Goal: Check status: Check status

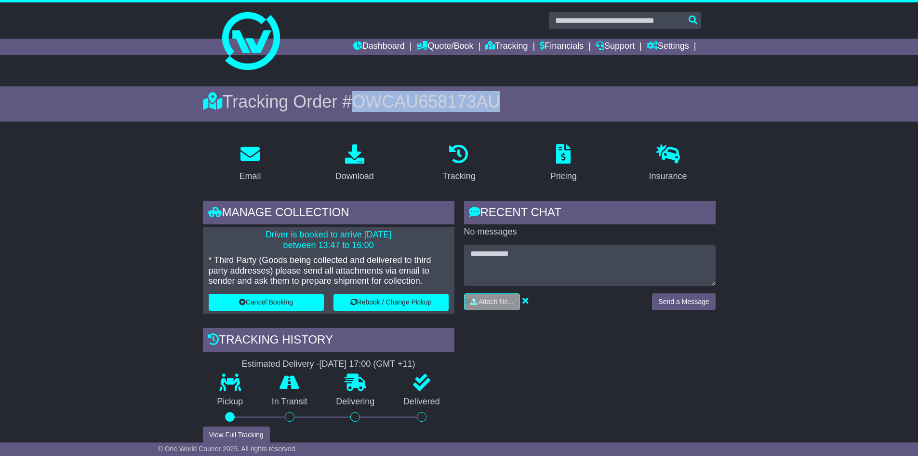
drag, startPoint x: 506, startPoint y: 100, endPoint x: 361, endPoint y: 100, distance: 145.6
click at [361, 100] on div "Tracking Order # OWCAU658173AU" at bounding box center [459, 101] width 513 height 21
copy span "OWCAU658173AU"
click at [372, 44] on link "Dashboard" at bounding box center [379, 47] width 52 height 16
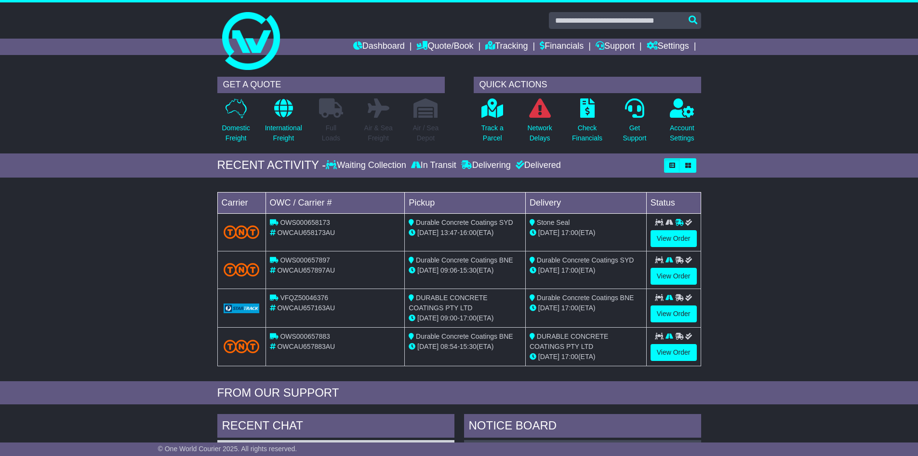
click at [320, 222] on span "OWS000658173" at bounding box center [305, 222] width 50 height 8
copy span "OWS000658173"
click at [350, 228] on div "OWCAU658173AU" at bounding box center [335, 233] width 131 height 10
click at [316, 221] on span "OWS000658173" at bounding box center [305, 222] width 50 height 8
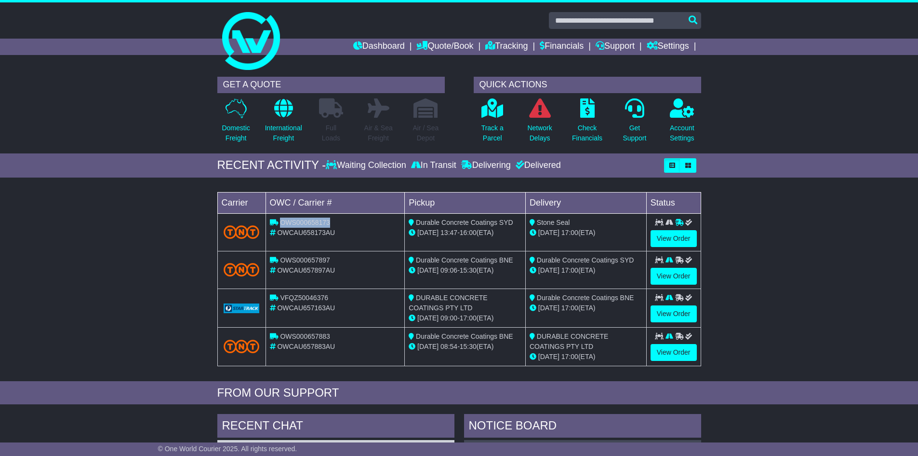
click at [316, 221] on span "OWS000658173" at bounding box center [305, 222] width 50 height 8
copy span "OWS000658173"
